Goal: Task Accomplishment & Management: Use online tool/utility

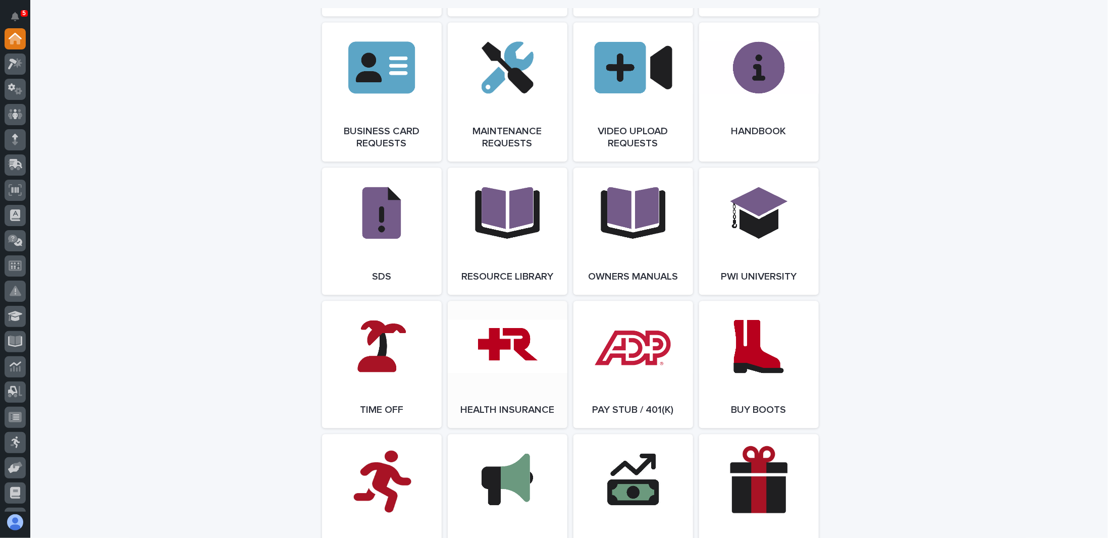
scroll to position [1390, 0]
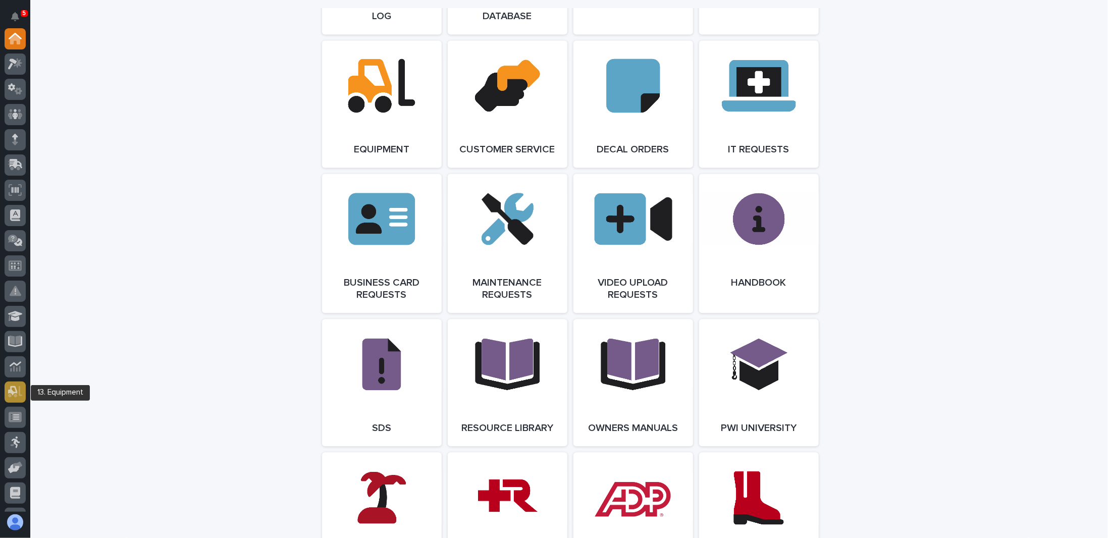
click at [14, 390] on icon at bounding box center [15, 392] width 15 height 12
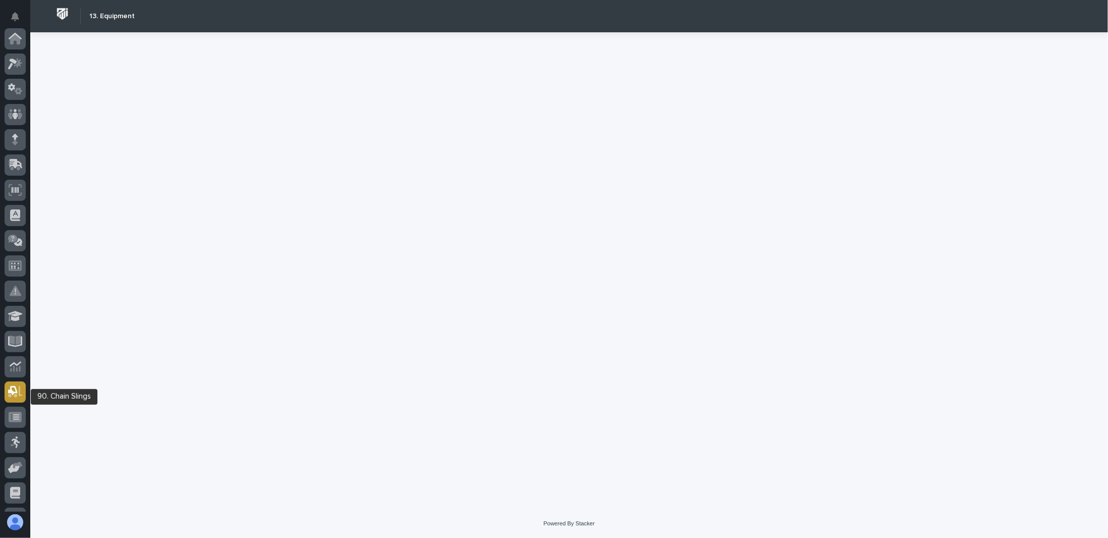
scroll to position [147, 0]
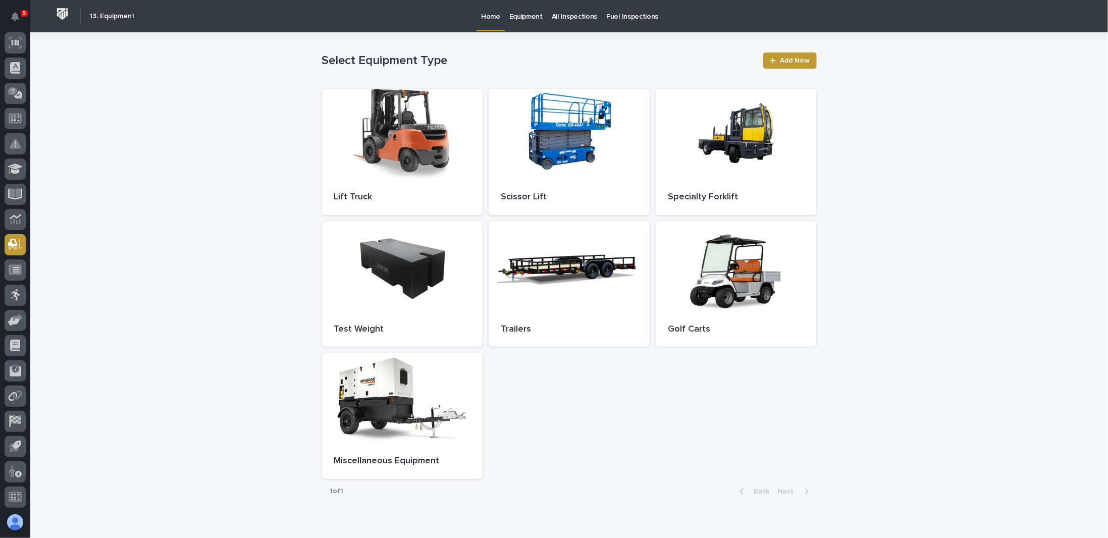
click at [633, 14] on p "Fuel Inspections" at bounding box center [632, 10] width 52 height 21
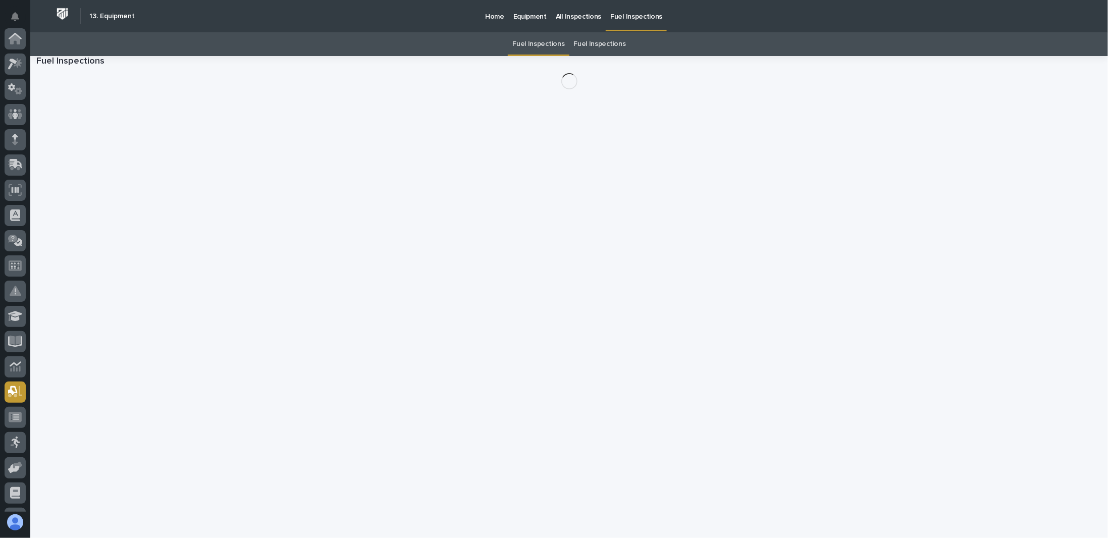
scroll to position [147, 0]
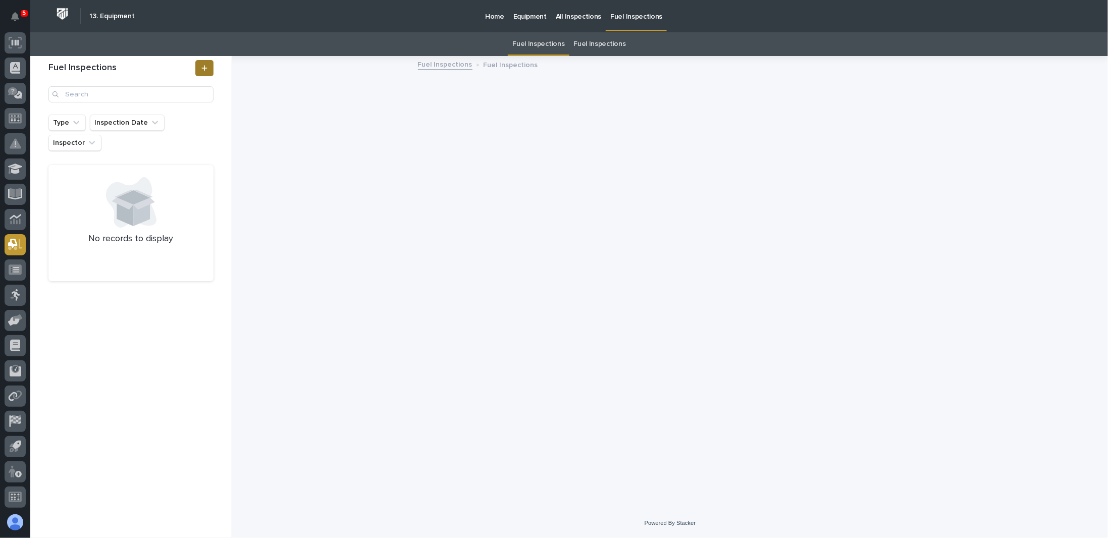
click at [204, 68] on icon at bounding box center [204, 68] width 6 height 6
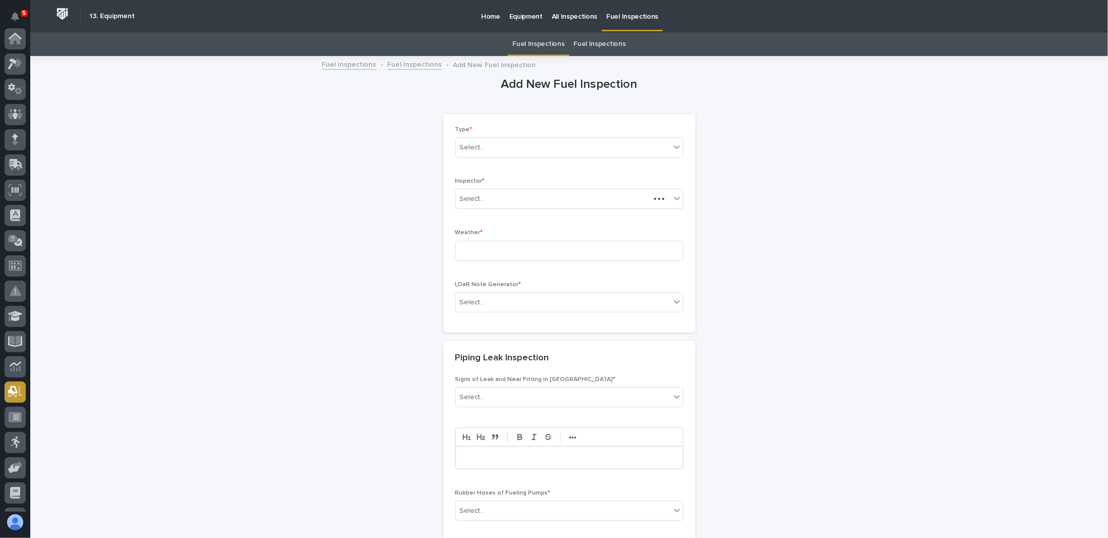
scroll to position [147, 0]
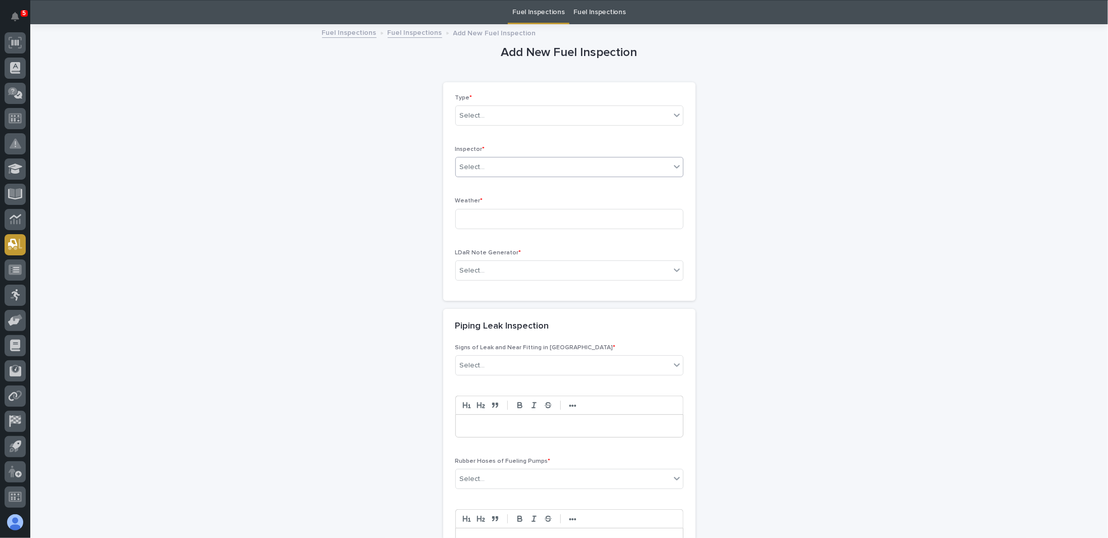
click at [673, 168] on icon at bounding box center [677, 167] width 10 height 10
click at [689, 174] on div "Type * Select... Inspector * Select... Weather * LDaR Note Generator * Select..." at bounding box center [569, 191] width 252 height 219
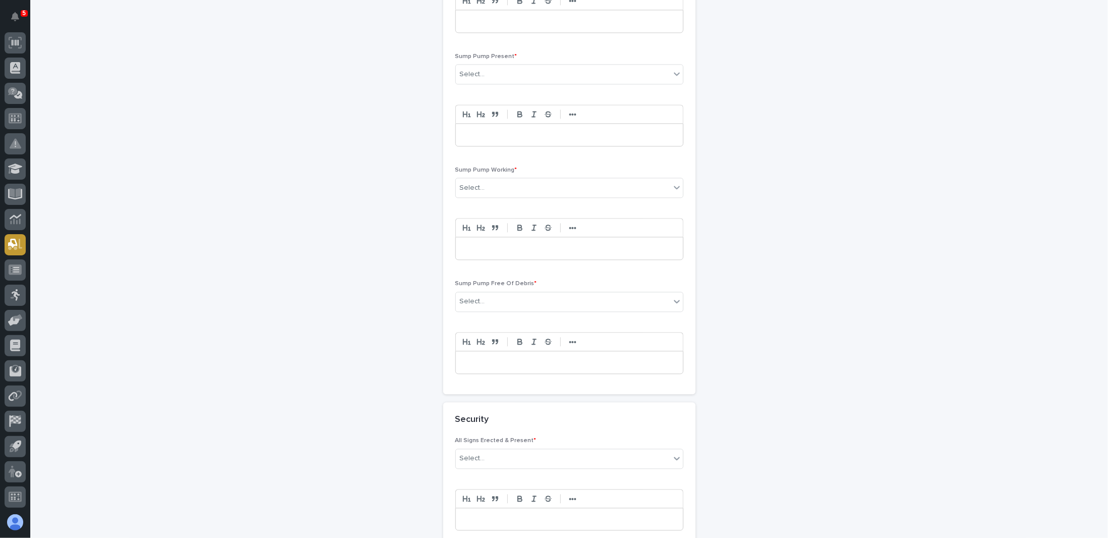
scroll to position [1452, 0]
